Goal: Task Accomplishment & Management: Use online tool/utility

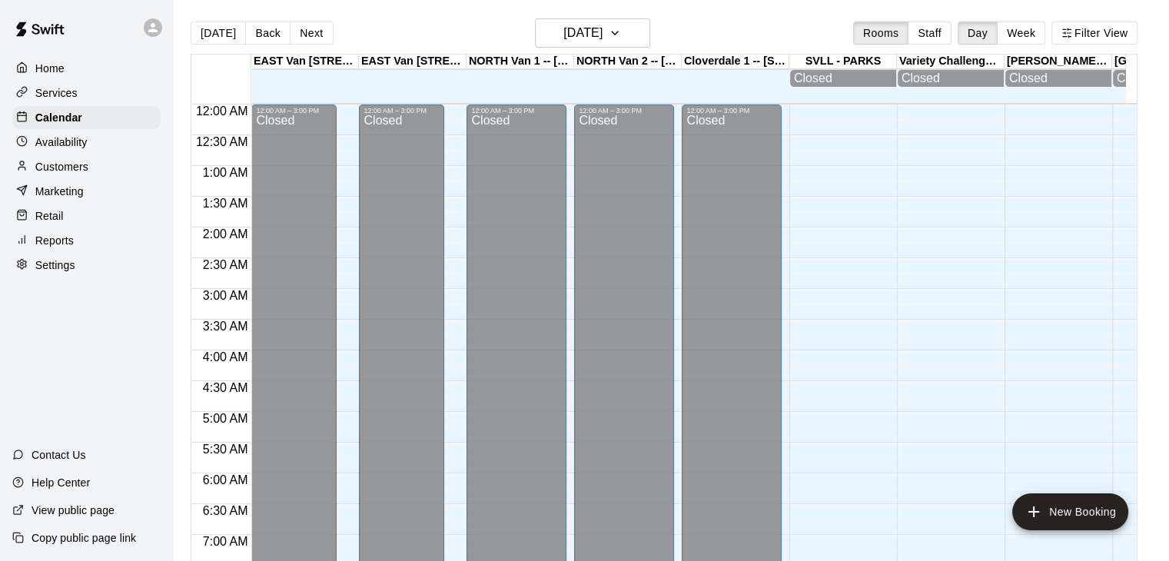
scroll to position [656, 0]
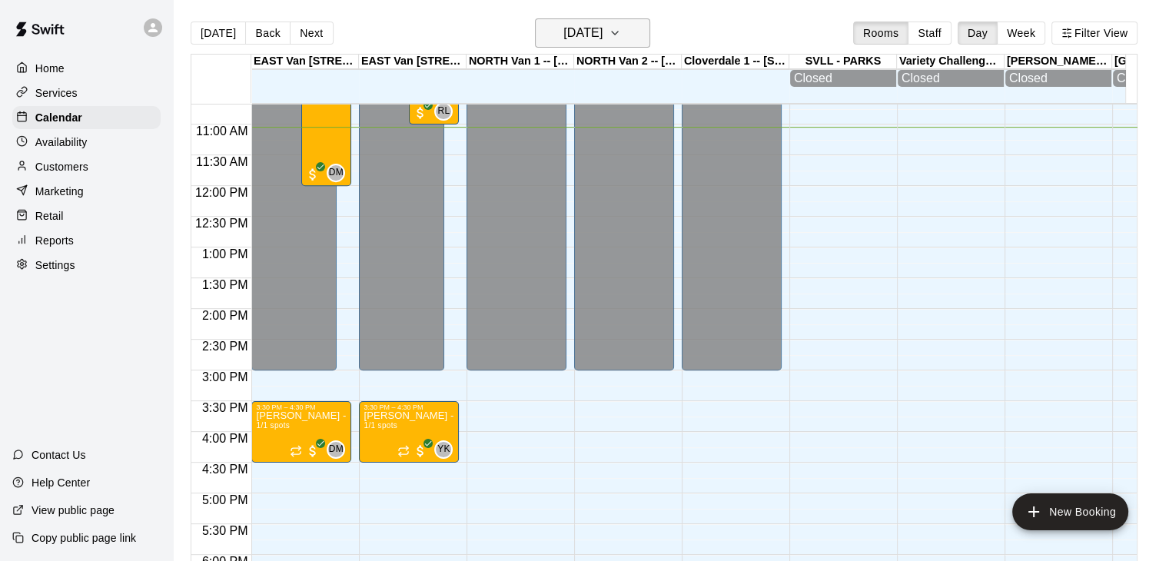
click at [621, 35] on icon "button" at bounding box center [615, 33] width 12 height 18
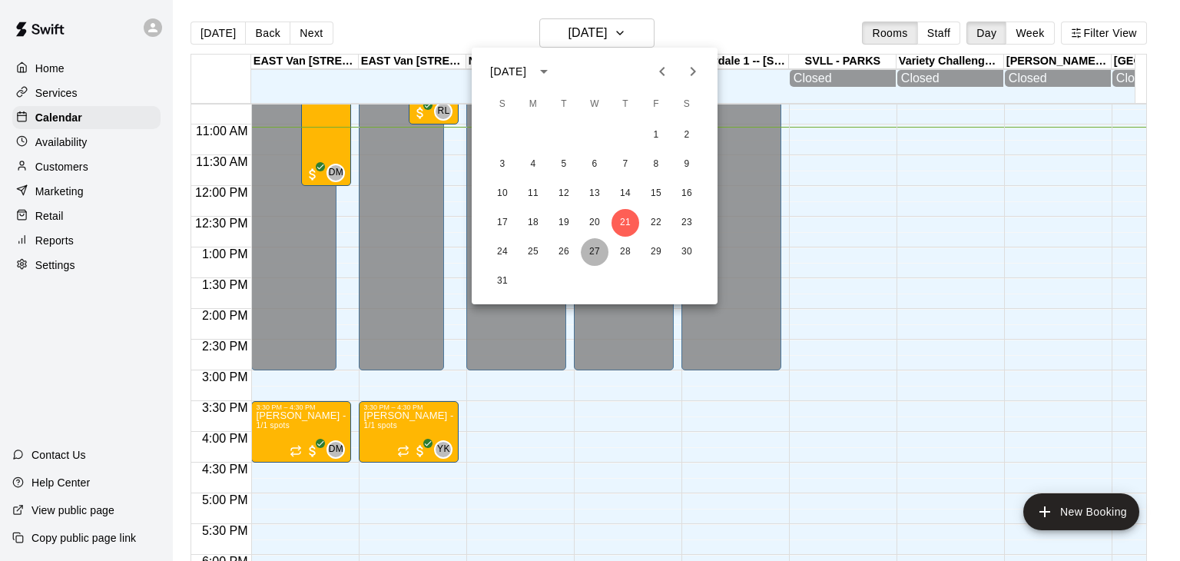
click at [592, 247] on button "27" at bounding box center [595, 252] width 28 height 28
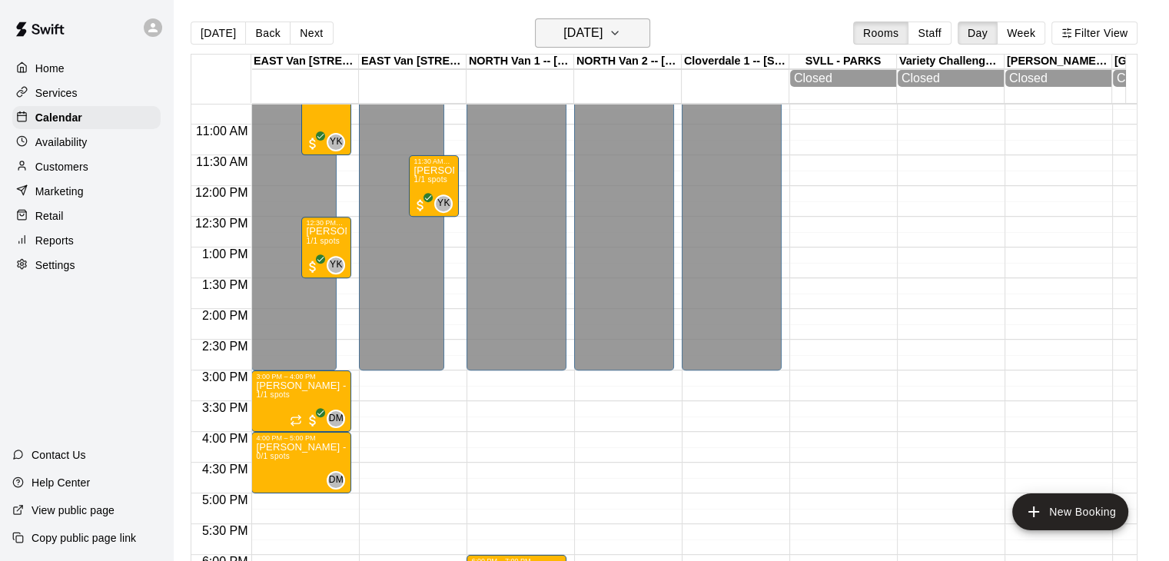
click at [621, 37] on icon "button" at bounding box center [615, 33] width 12 height 18
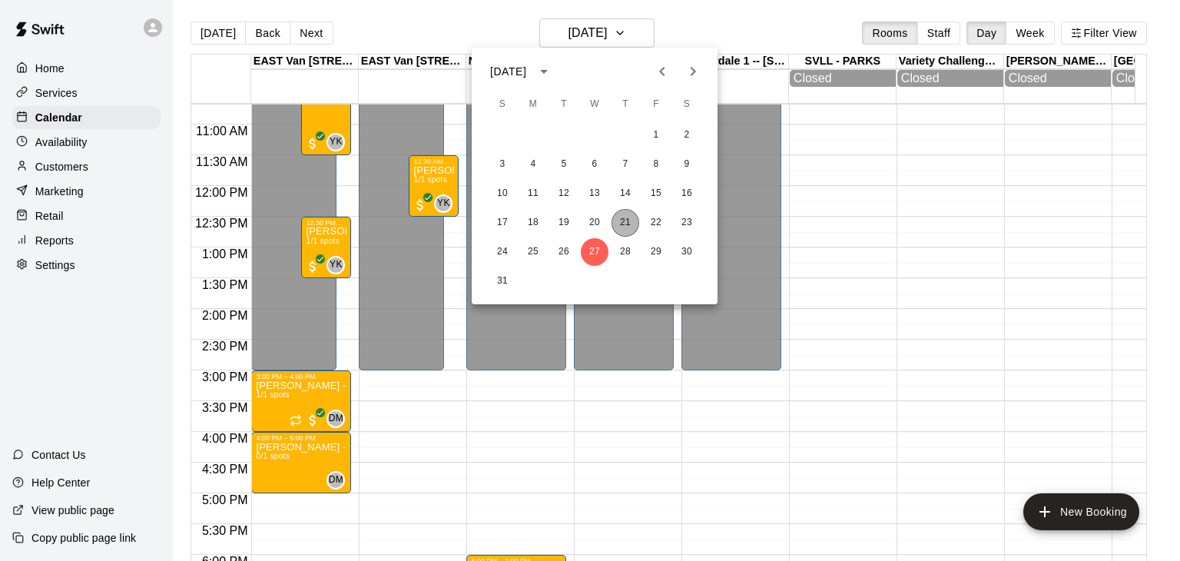
click at [616, 219] on button "21" at bounding box center [626, 223] width 28 height 28
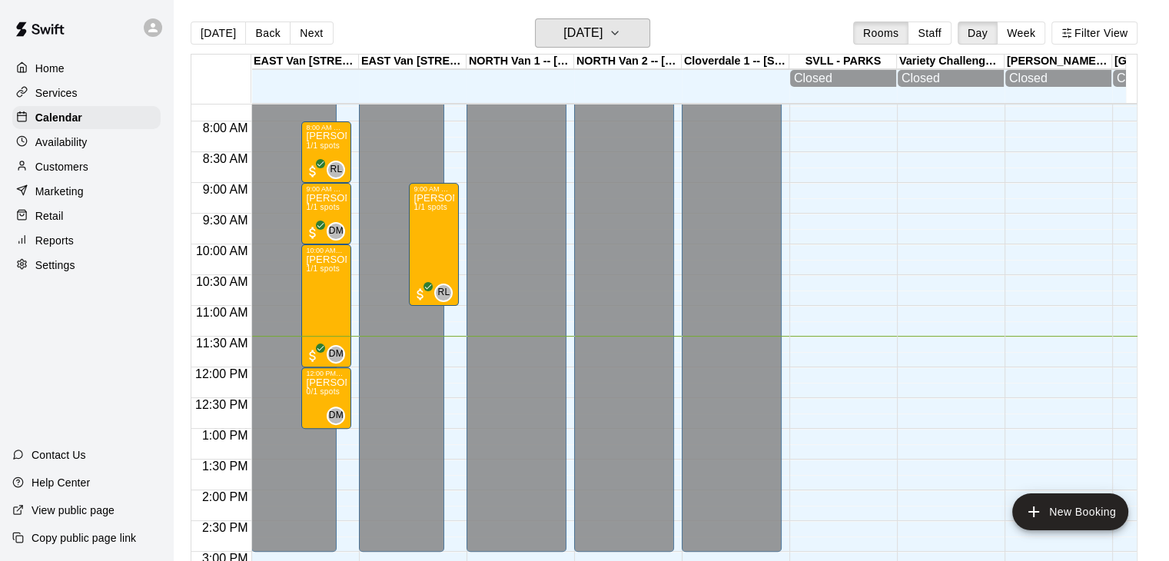
scroll to position [473, 0]
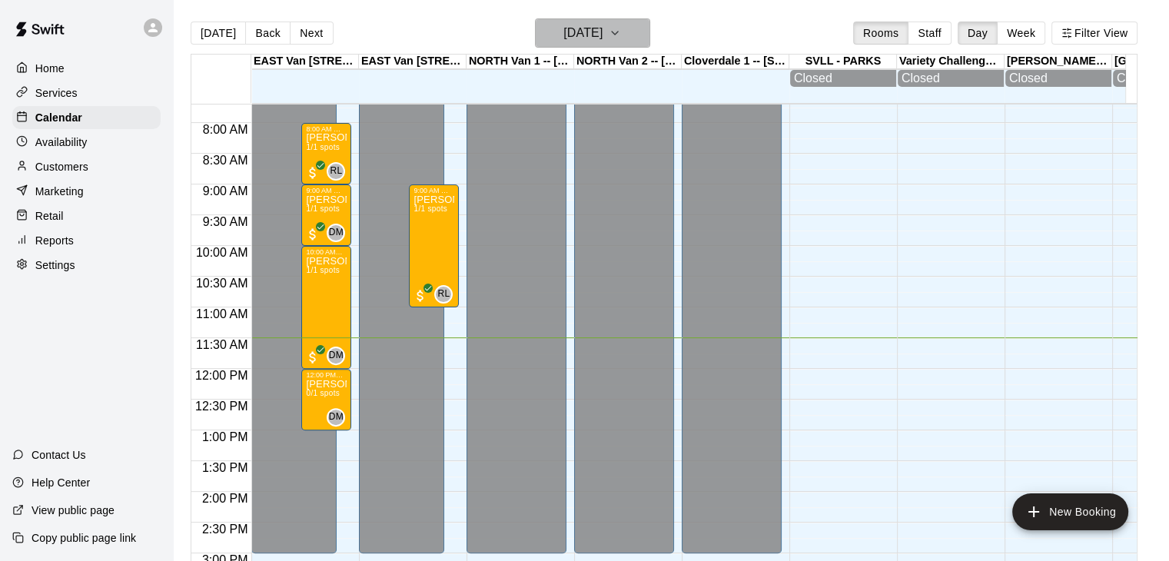
click at [621, 34] on icon "button" at bounding box center [615, 33] width 12 height 18
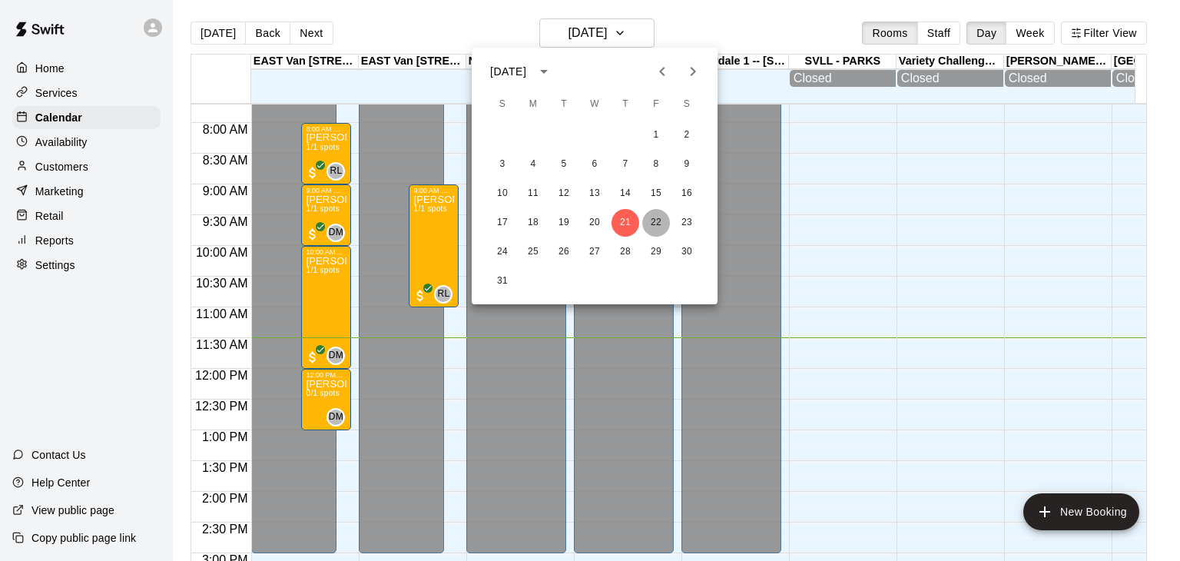
click at [656, 223] on button "22" at bounding box center [656, 223] width 28 height 28
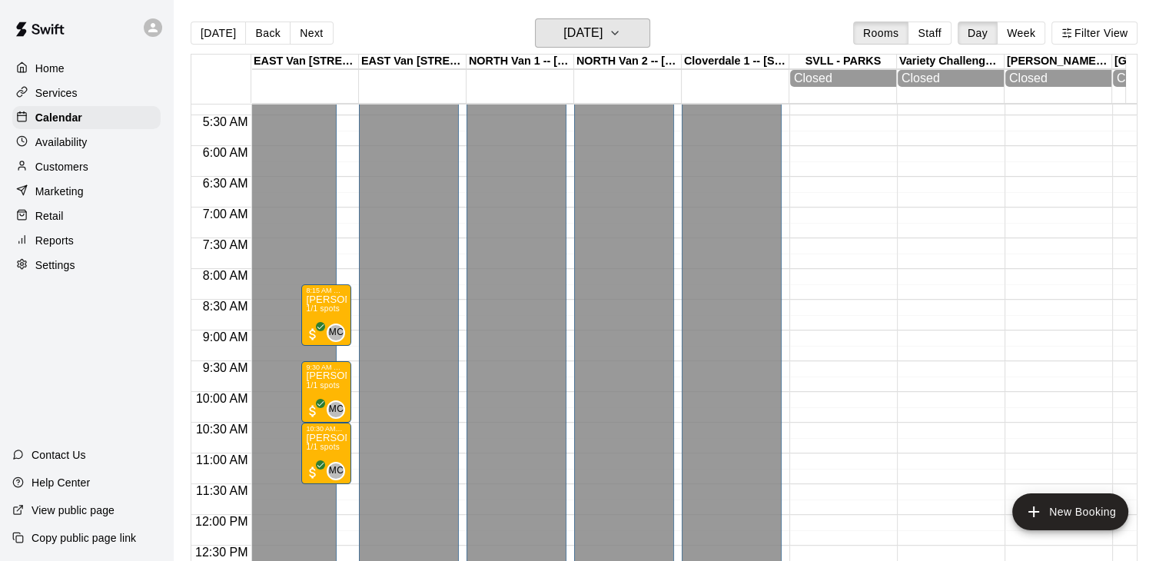
scroll to position [365, 0]
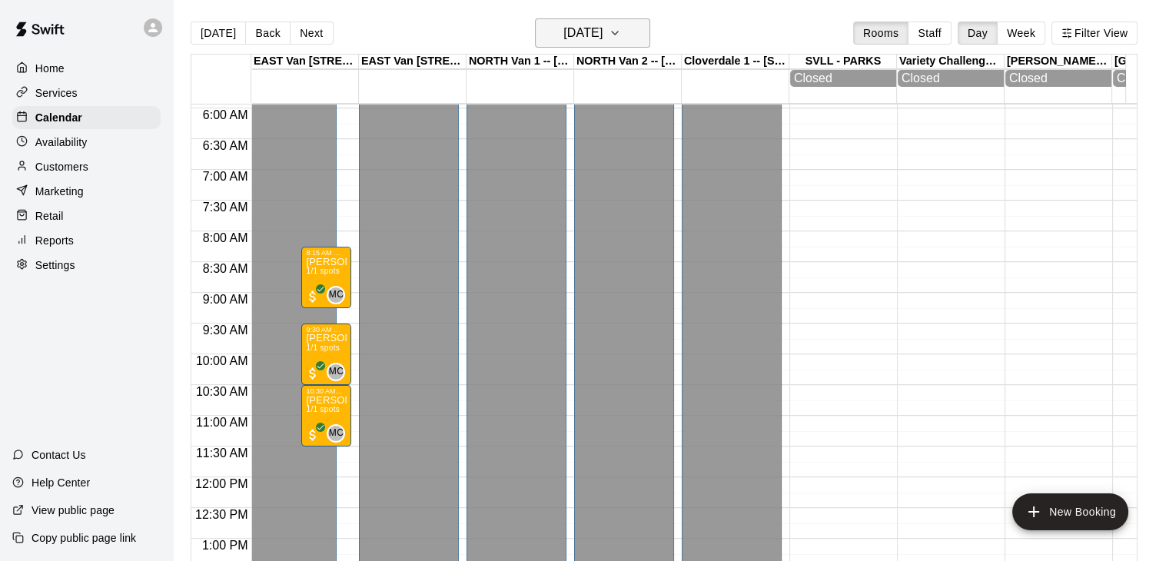
click at [629, 33] on button "Friday Aug 22" at bounding box center [592, 32] width 115 height 29
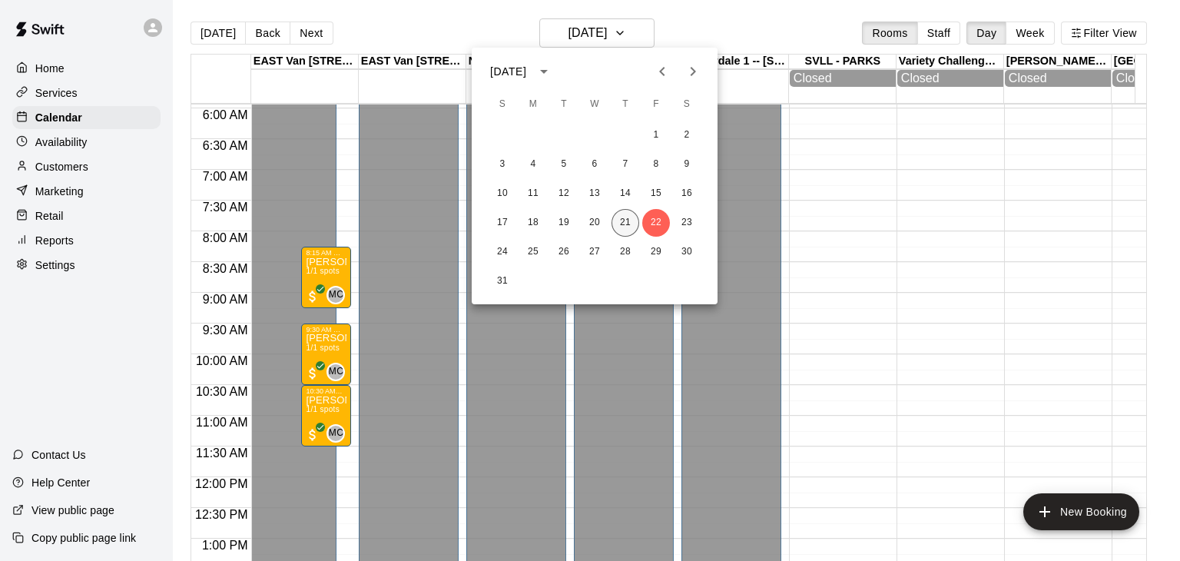
click at [625, 216] on button "21" at bounding box center [626, 223] width 28 height 28
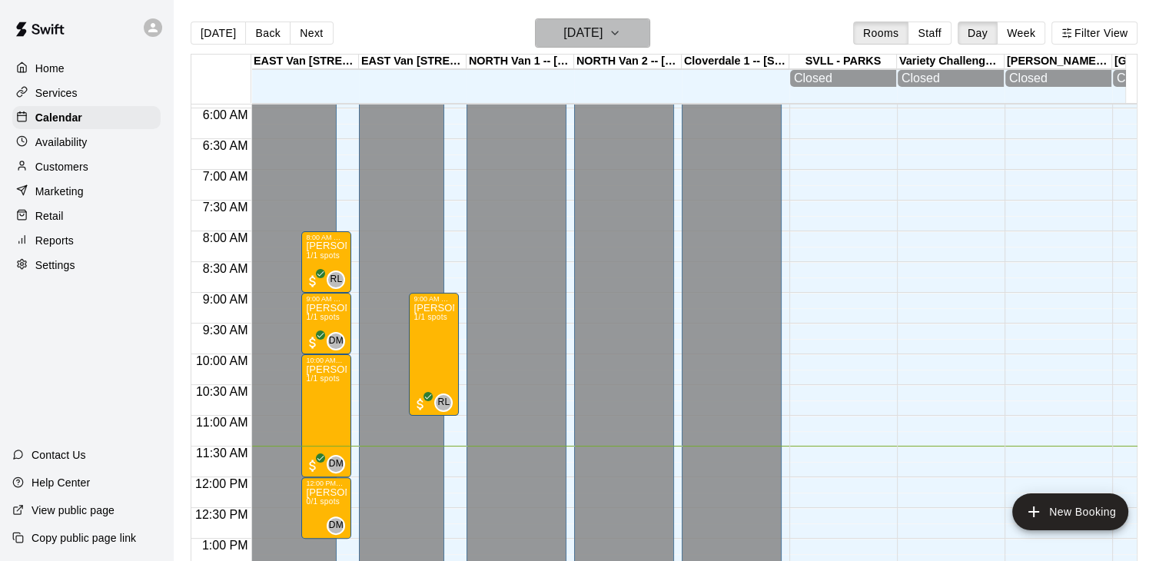
click at [621, 35] on icon "button" at bounding box center [615, 33] width 12 height 18
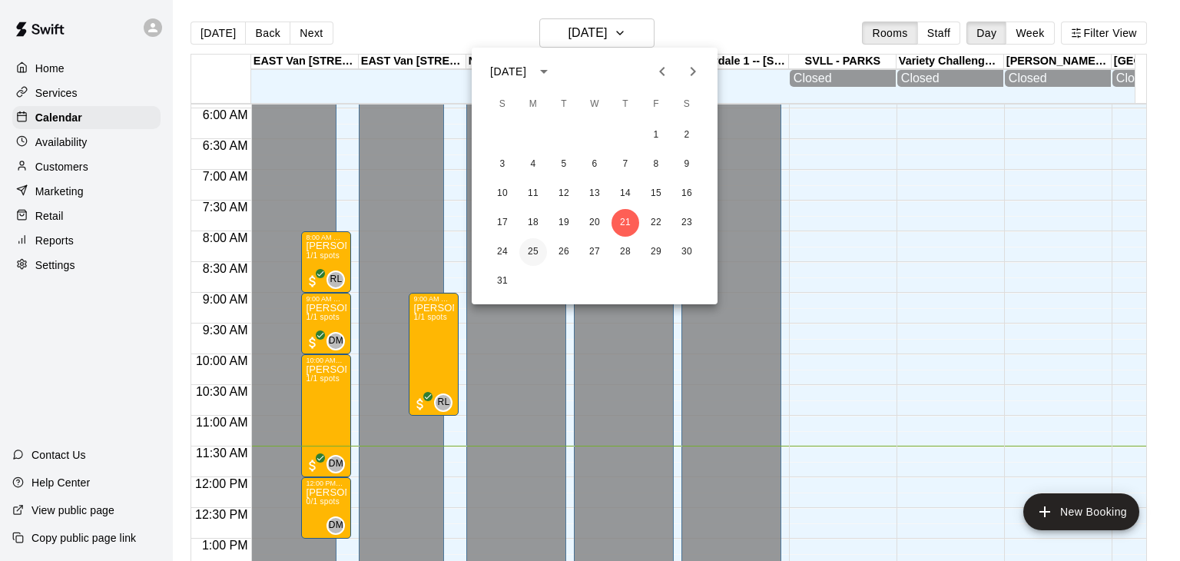
click at [533, 250] on button "25" at bounding box center [533, 252] width 28 height 28
